Goal: Check status: Check status

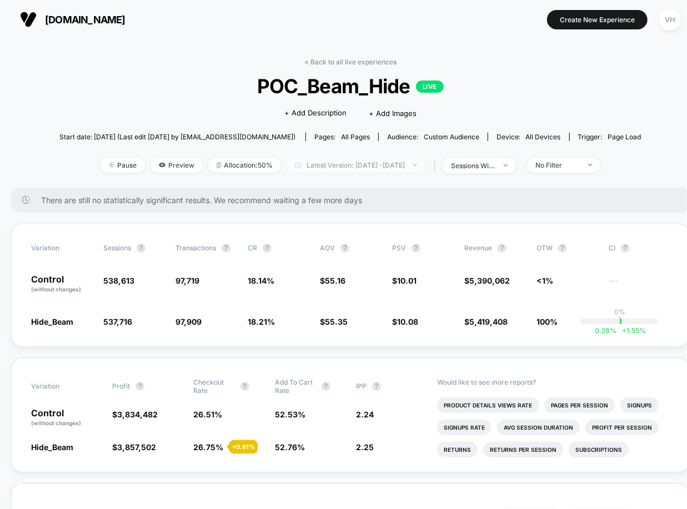
click at [356, 164] on span "Latest Version: [DATE] - [DATE]" at bounding box center [356, 165] width 139 height 15
click at [352, 162] on span "Latest Version: [DATE] - [DATE]" at bounding box center [359, 165] width 139 height 15
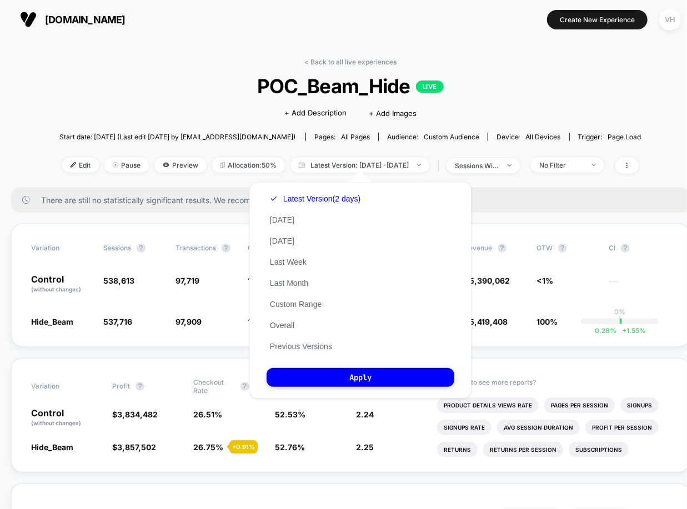
click at [294, 217] on div "Latest Version (2 days) [DATE] [DATE] Last Week Last Month Custom Range Overall…" at bounding box center [315, 272] width 97 height 169
click at [275, 219] on button "[DATE]" at bounding box center [282, 220] width 31 height 10
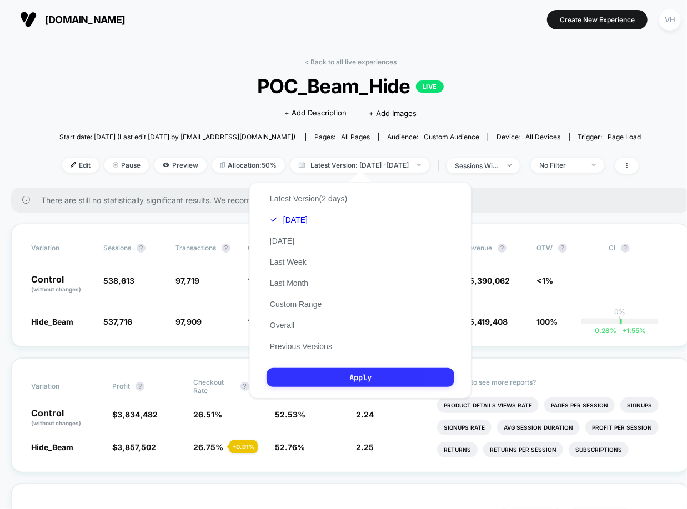
click at [293, 374] on button "Apply" at bounding box center [361, 377] width 188 height 19
